Goal: Information Seeking & Learning: Learn about a topic

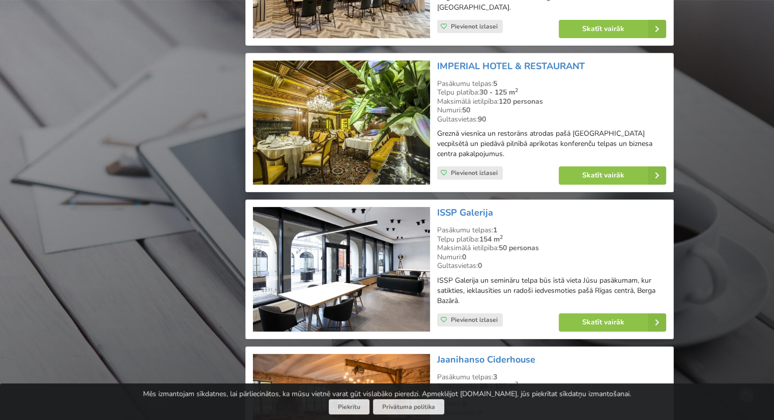
scroll to position [4320, 0]
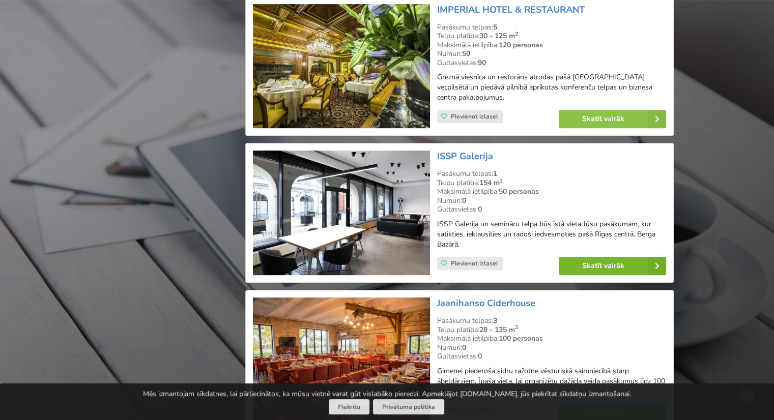
click at [604, 257] on link "Skatīt vairāk" at bounding box center [611, 266] width 107 height 18
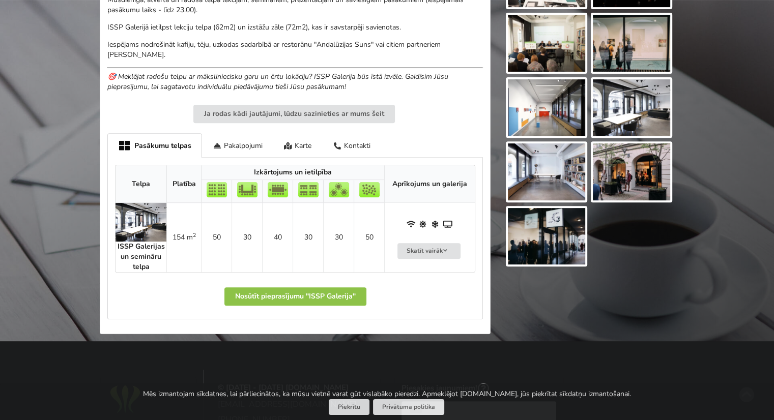
scroll to position [366, 0]
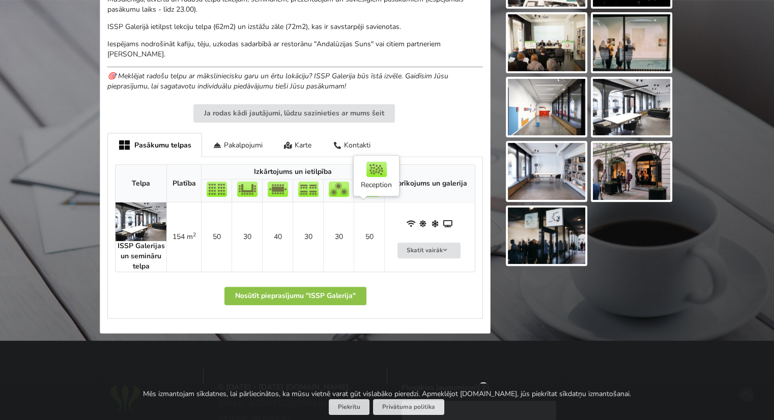
click at [370, 228] on td "50" at bounding box center [368, 236] width 31 height 69
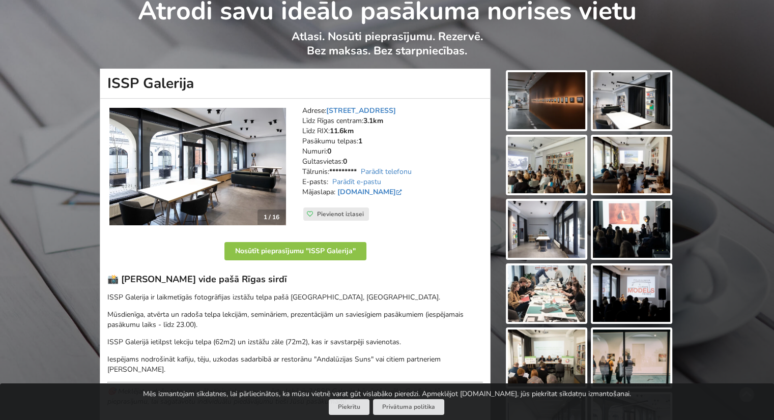
scroll to position [0, 0]
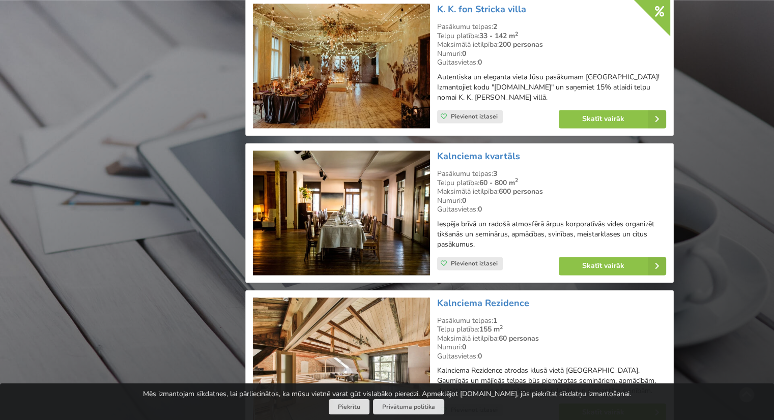
scroll to position [5231, 0]
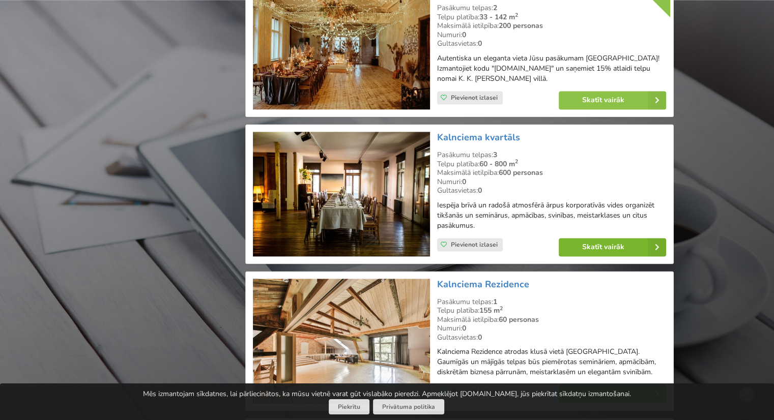
click at [611, 238] on link "Skatīt vairāk" at bounding box center [611, 247] width 107 height 18
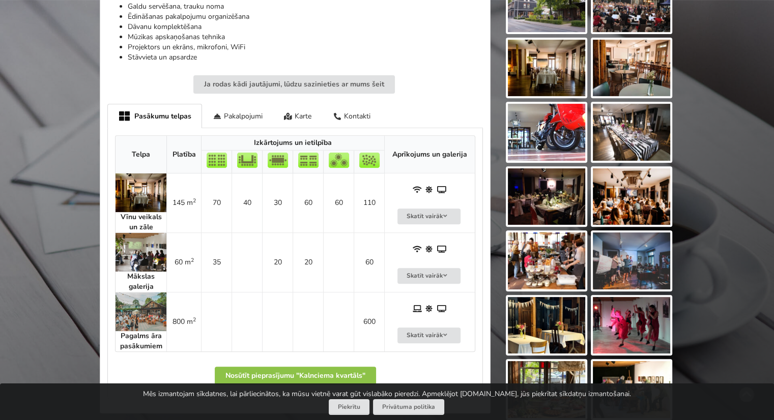
scroll to position [420, 0]
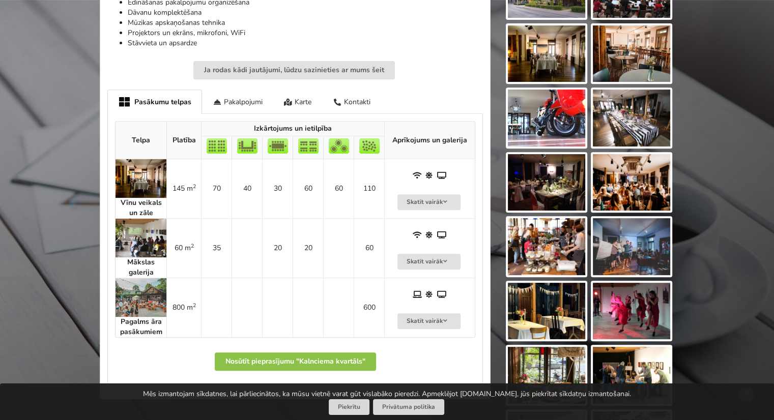
click at [138, 245] on img at bounding box center [140, 238] width 51 height 39
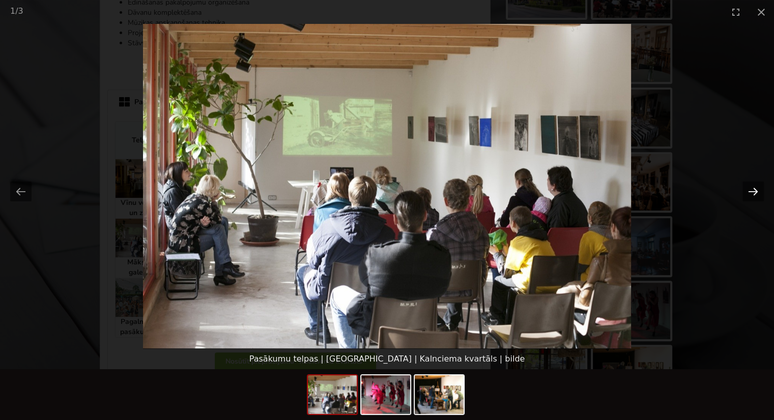
click at [754, 192] on button "Next slide" at bounding box center [752, 192] width 21 height 20
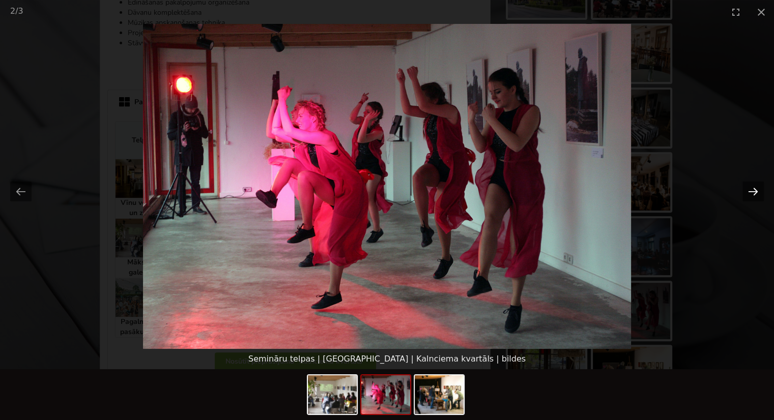
click at [754, 192] on button "Next slide" at bounding box center [752, 192] width 21 height 20
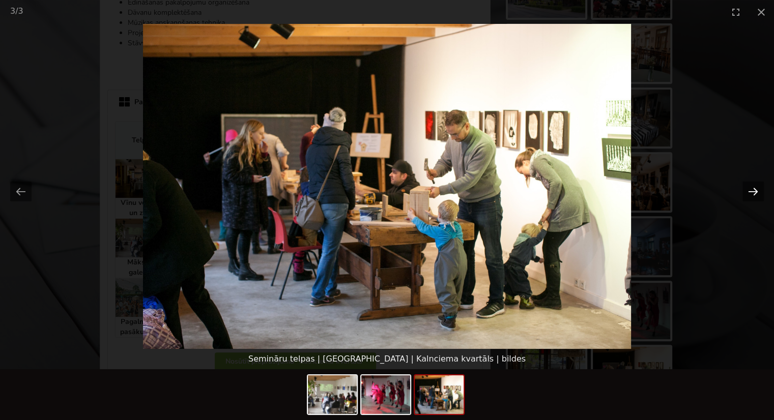
click at [754, 192] on button "Next slide" at bounding box center [752, 192] width 21 height 20
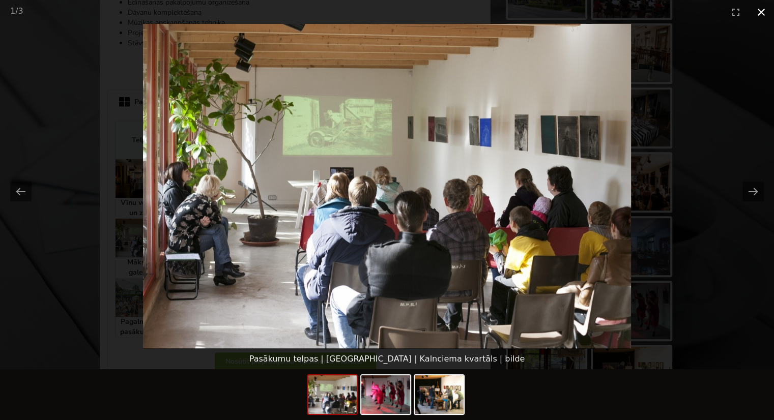
click at [759, 13] on button "Close gallery" at bounding box center [760, 12] width 25 height 24
